Goal: Transaction & Acquisition: Purchase product/service

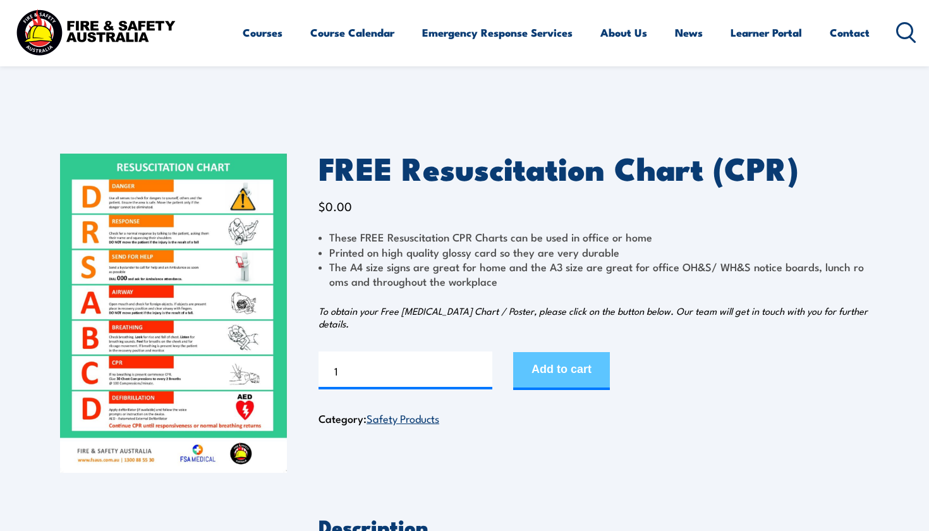
click at [590, 366] on button "Add to cart" at bounding box center [561, 371] width 97 height 38
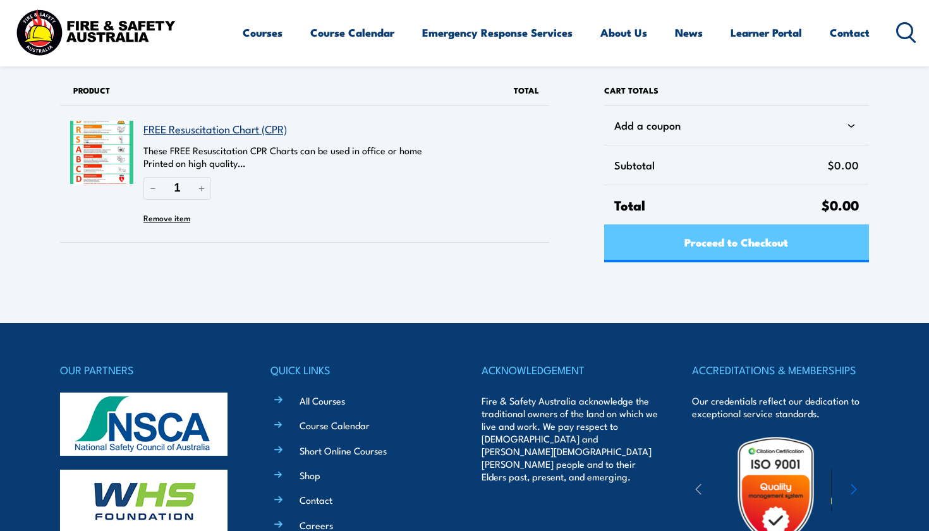
click at [811, 255] on link "Proceed to Checkout" at bounding box center [736, 243] width 265 height 38
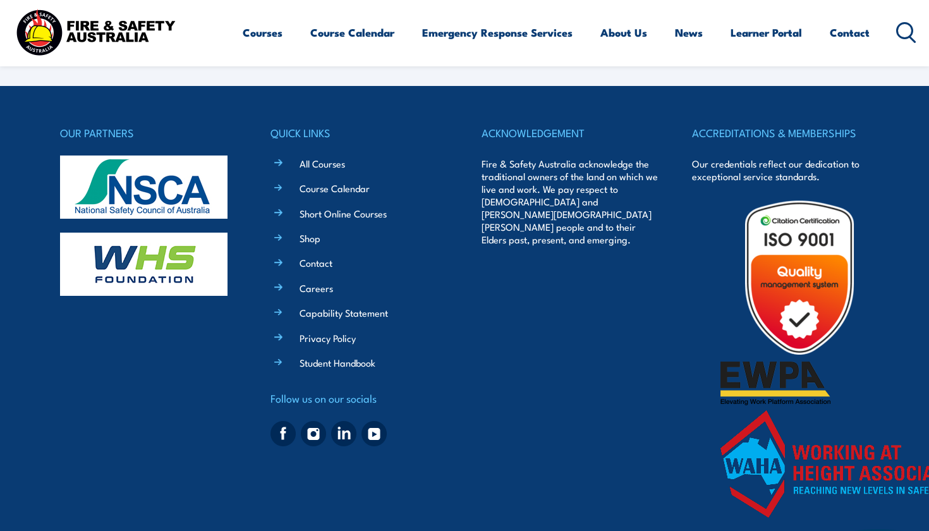
select select "VIC"
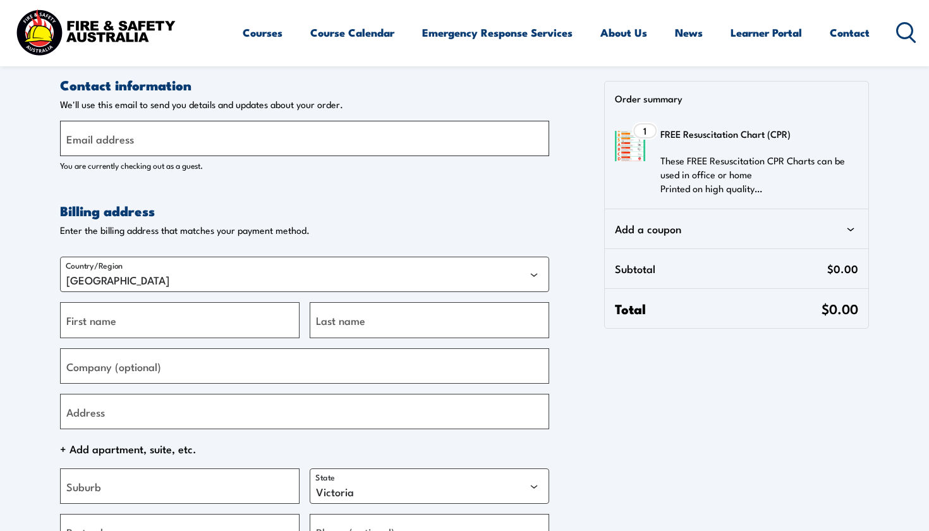
click at [318, 155] on input "Email address" at bounding box center [304, 138] width 489 height 35
type input "aussieearlylearning@gmail.com"
type input "Belle"
type input "Bombardieri"
type input "Aussie Early Learning"
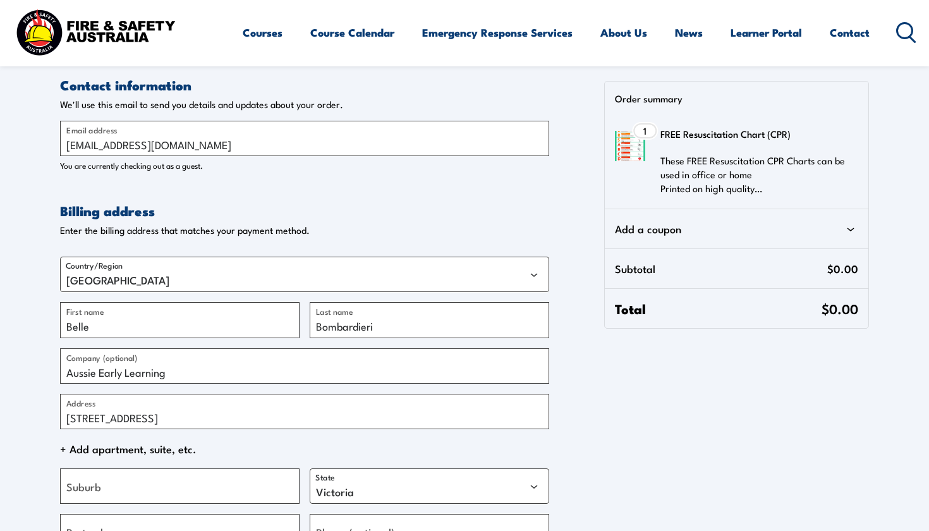
type input "4 homestead ave"
type input "bibra lake"
select select "WA"
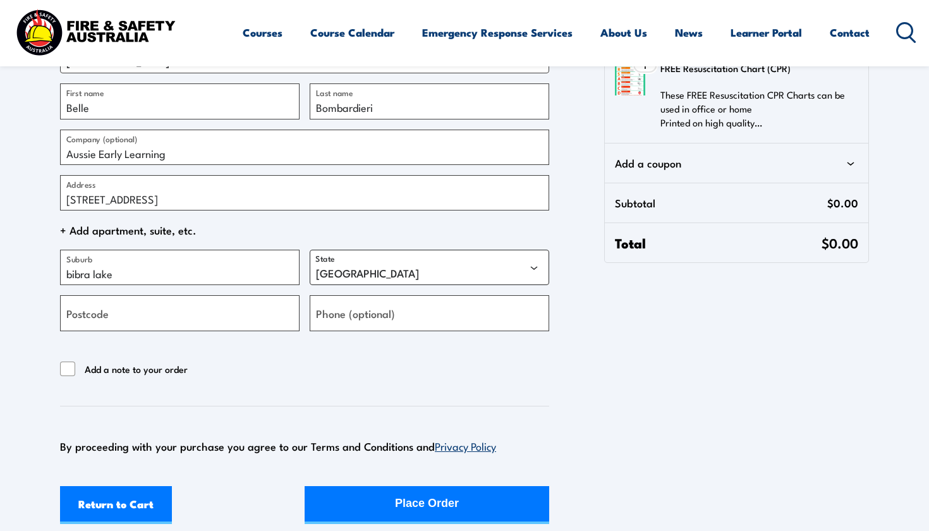
scroll to position [222, 0]
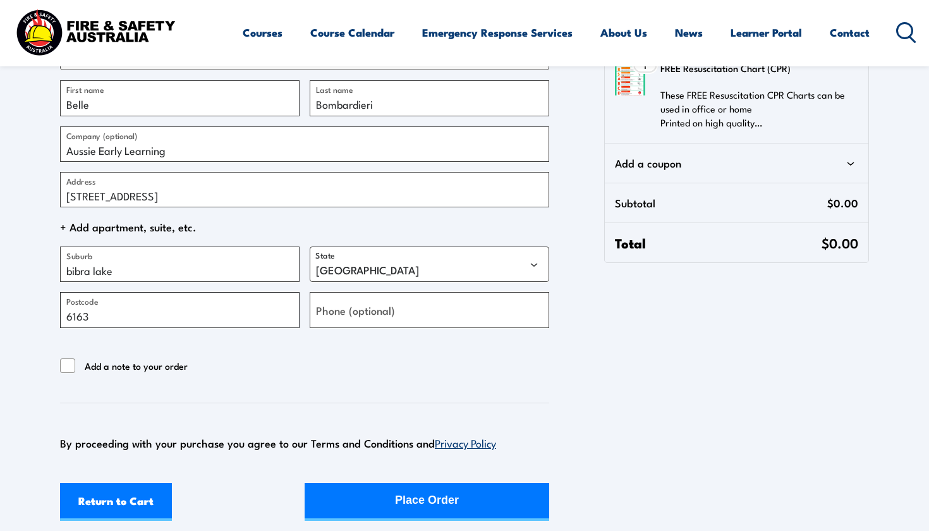
type input "6163"
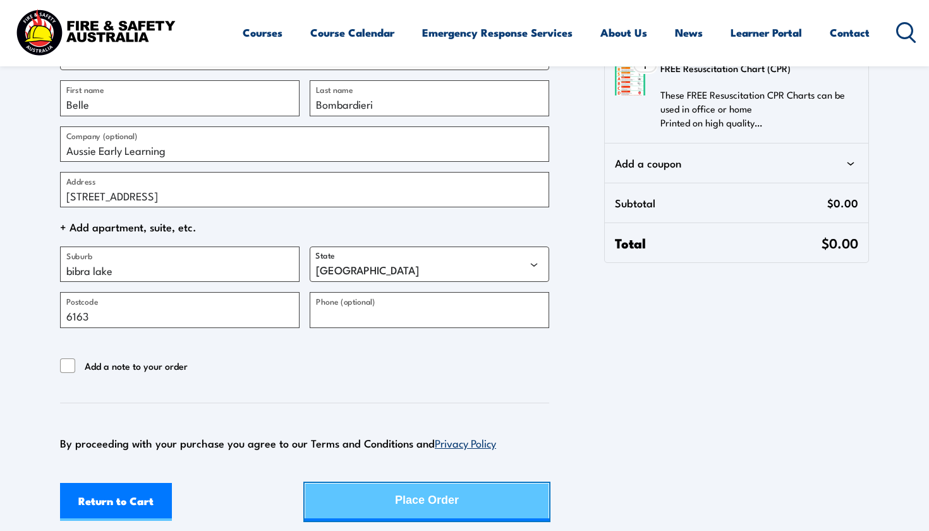
click at [464, 506] on button "Place Order" at bounding box center [427, 502] width 245 height 38
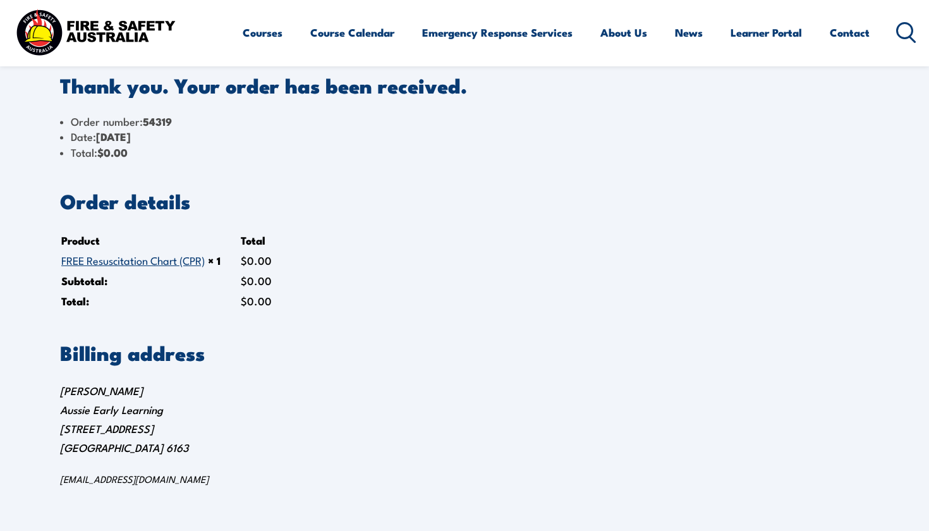
click at [145, 263] on link "FREE Resuscitation Chart (CPR)" at bounding box center [132, 259] width 143 height 15
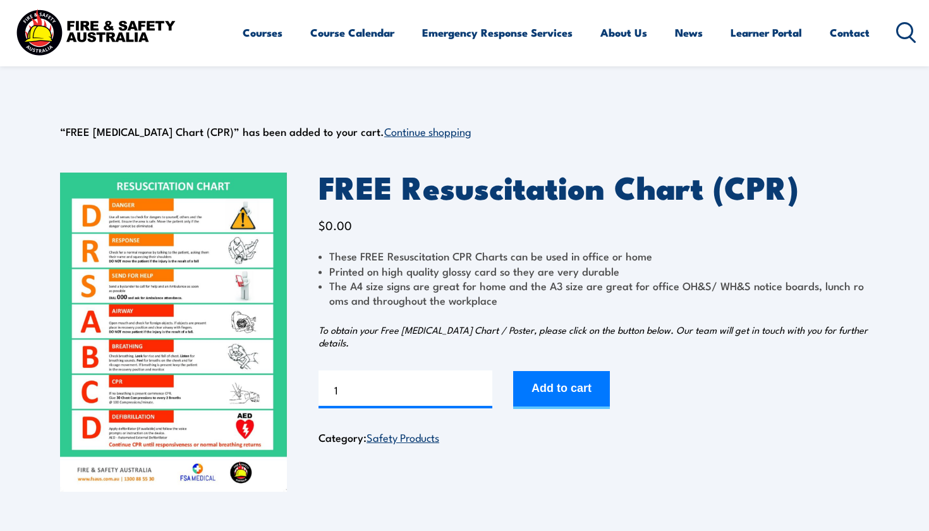
click at [251, 258] on img at bounding box center [173, 332] width 227 height 319
